Goal: Transaction & Acquisition: Purchase product/service

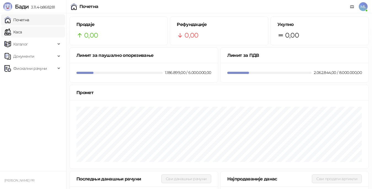
click at [22, 35] on link "Каса" at bounding box center [12, 31] width 17 height 11
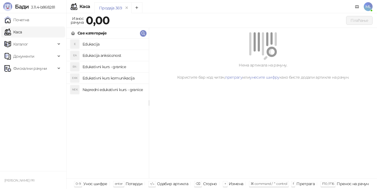
click at [86, 43] on h4 "Edukacija" at bounding box center [113, 44] width 62 height 9
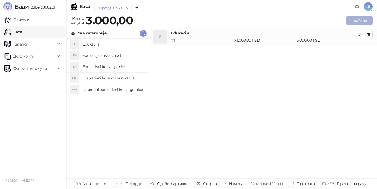
click at [363, 20] on button "Плаћање" at bounding box center [359, 20] width 26 height 9
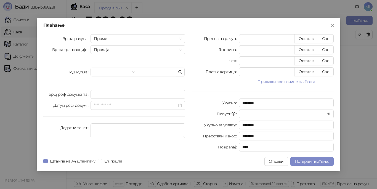
drag, startPoint x: 327, startPoint y: 38, endPoint x: 377, endPoint y: 65, distance: 55.9
click at [328, 39] on button "Све" at bounding box center [326, 38] width 16 height 9
type input "****"
click at [46, 163] on label "Штампа на А4 штампачу" at bounding box center [70, 161] width 54 height 6
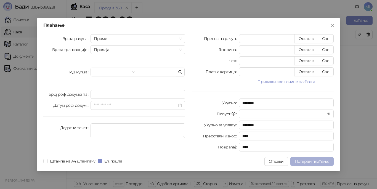
click at [311, 163] on span "Потврди плаћање" at bounding box center [312, 161] width 34 height 5
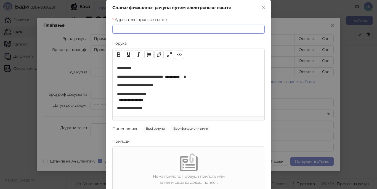
click at [169, 30] on input "Адреса електронске поште" at bounding box center [188, 29] width 152 height 9
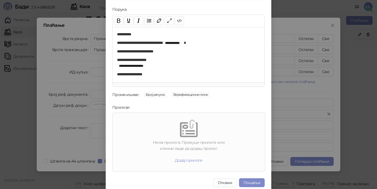
scroll to position [38, 0]
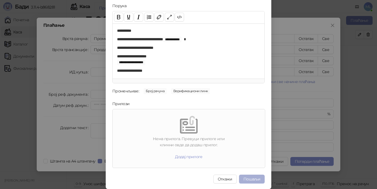
type input "**********"
click at [249, 177] on button "Пошаљи" at bounding box center [252, 179] width 26 height 9
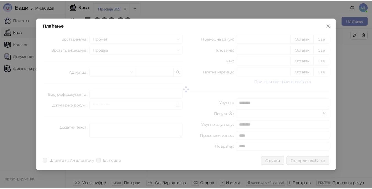
scroll to position [0, 0]
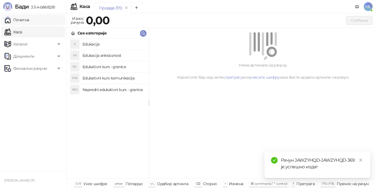
click at [17, 18] on link "Почетна" at bounding box center [16, 19] width 25 height 11
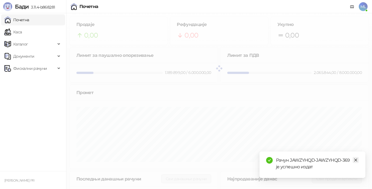
click at [355, 159] on icon "close" at bounding box center [356, 160] width 4 height 4
